Goal: Transaction & Acquisition: Purchase product/service

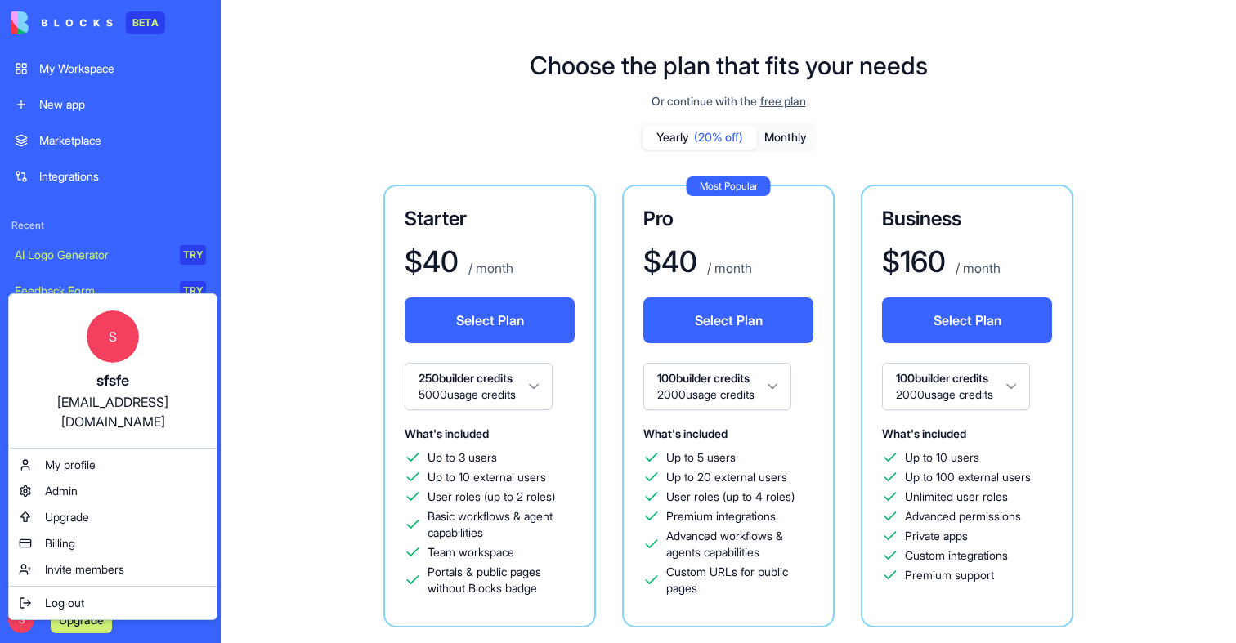
click at [110, 616] on html "BETA My Workspace New app Marketplace Integrations Recent AI Logo Generator TRY…" at bounding box center [618, 321] width 1236 height 643
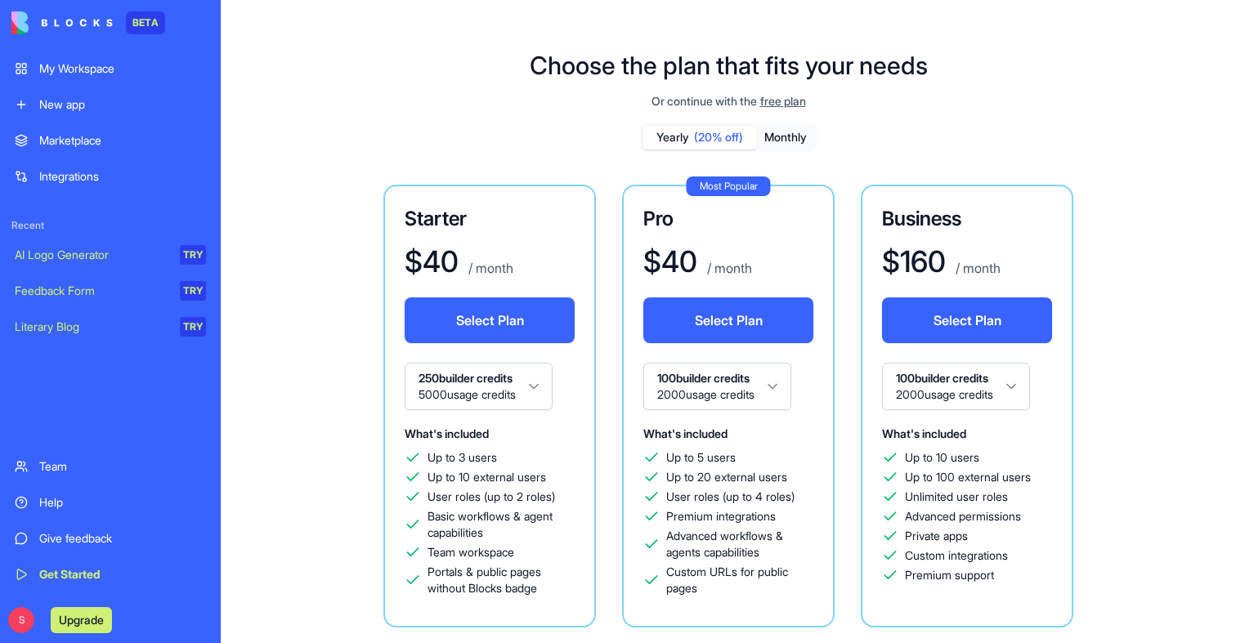
click at [108, 616] on button "Upgrade" at bounding box center [81, 620] width 61 height 26
click at [77, 71] on div "My Workspace" at bounding box center [122, 68] width 167 height 16
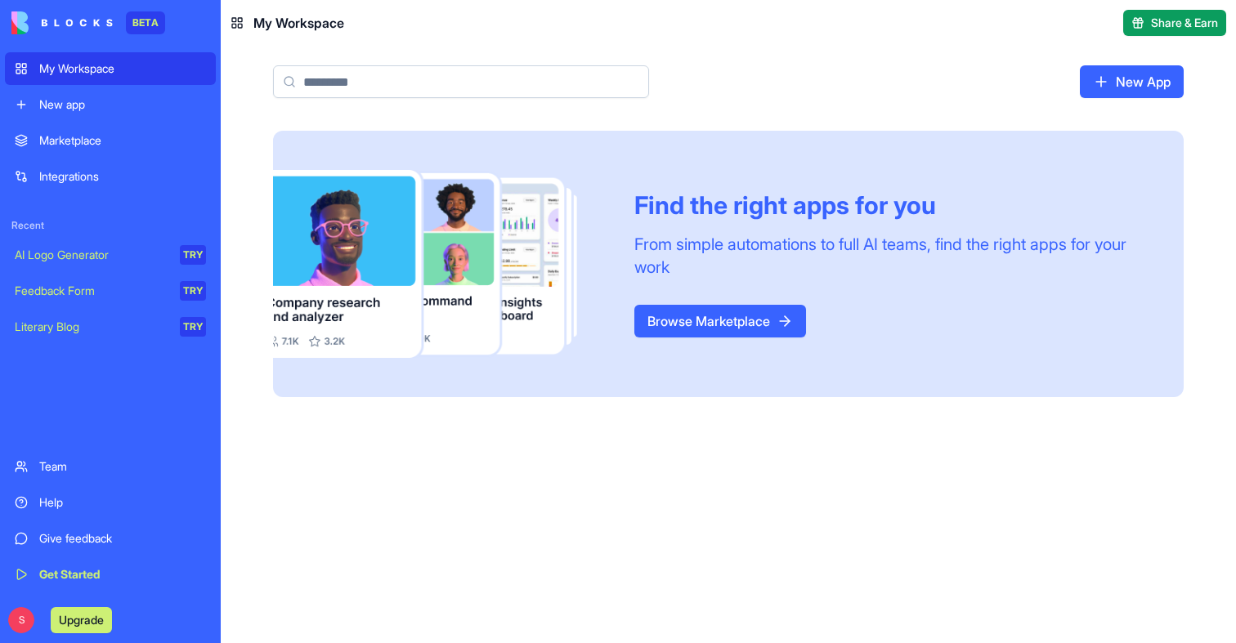
click at [82, 615] on button "Upgrade" at bounding box center [81, 620] width 61 height 26
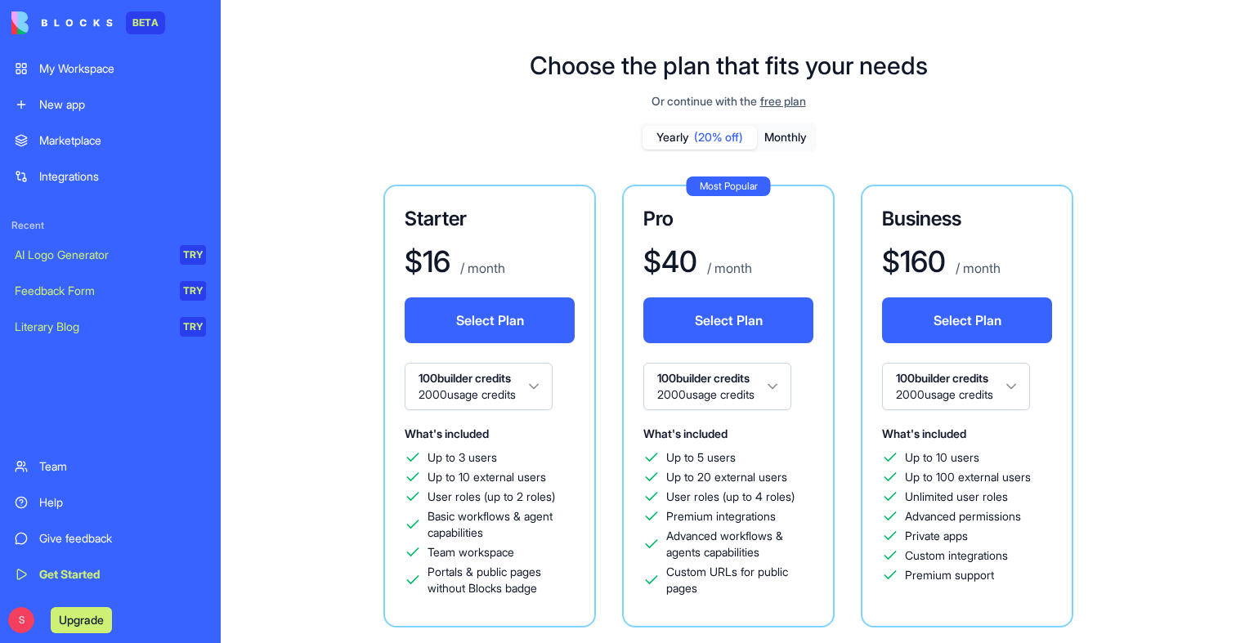
click at [105, 86] on div "My Workspace New app" at bounding box center [110, 86] width 211 height 69
click at [104, 83] on link "My Workspace" at bounding box center [110, 68] width 211 height 33
